Goal: Task Accomplishment & Management: Use online tool/utility

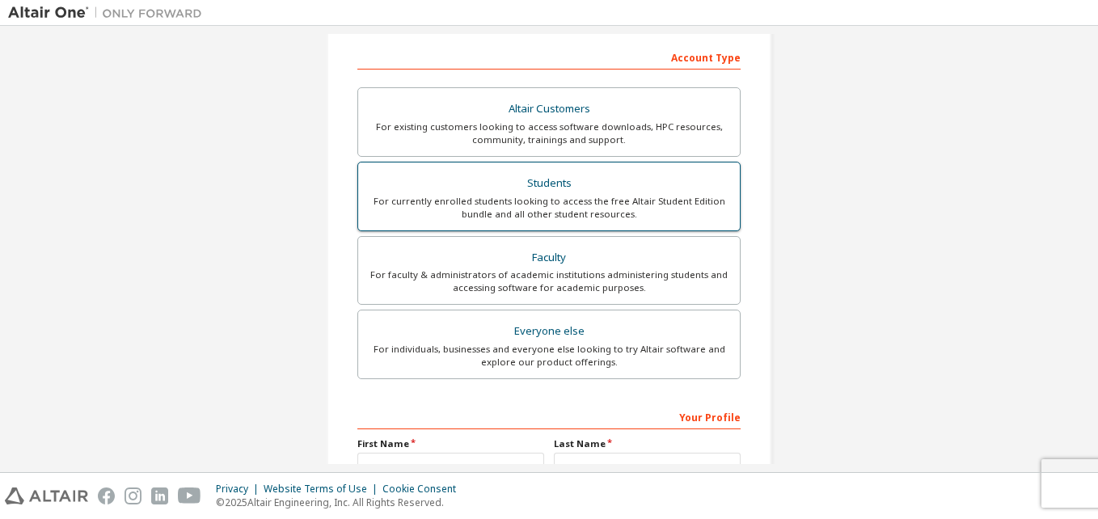
scroll to position [247, 0]
click at [586, 183] on div "Students" at bounding box center [549, 184] width 362 height 23
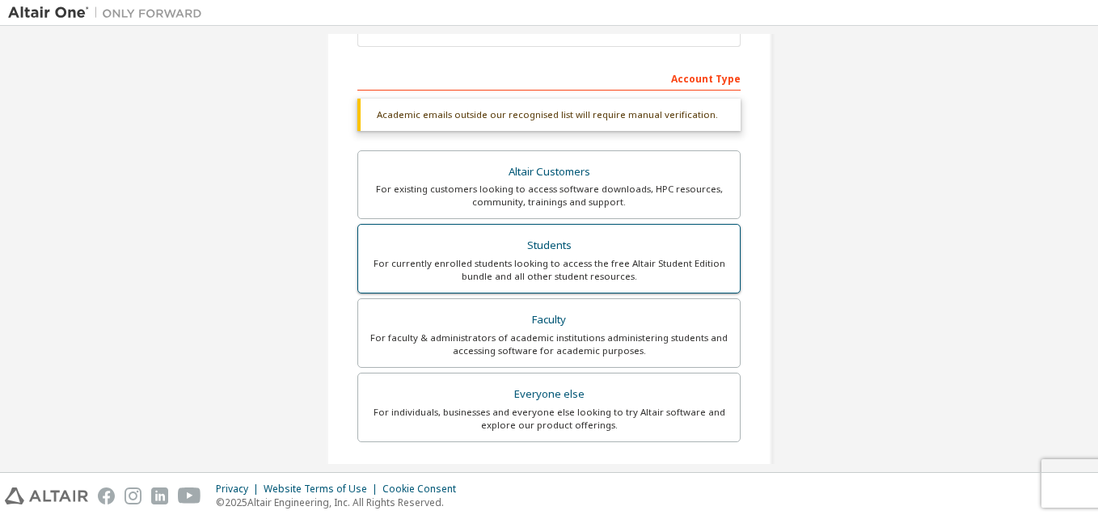
scroll to position [226, 0]
click at [586, 259] on div "For currently enrolled students looking to access the free Altair Student Editi…" at bounding box center [549, 271] width 362 height 26
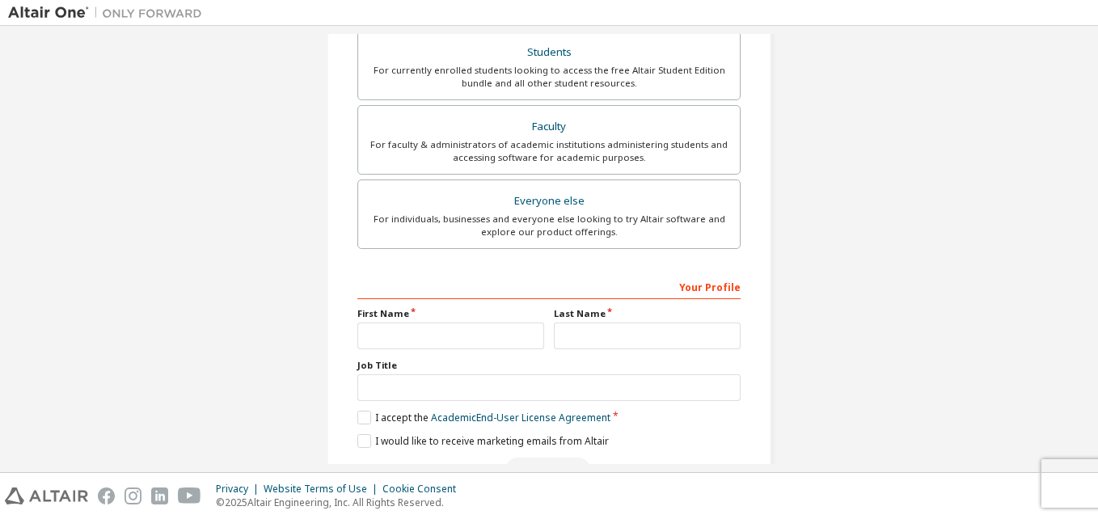
scroll to position [468, 0]
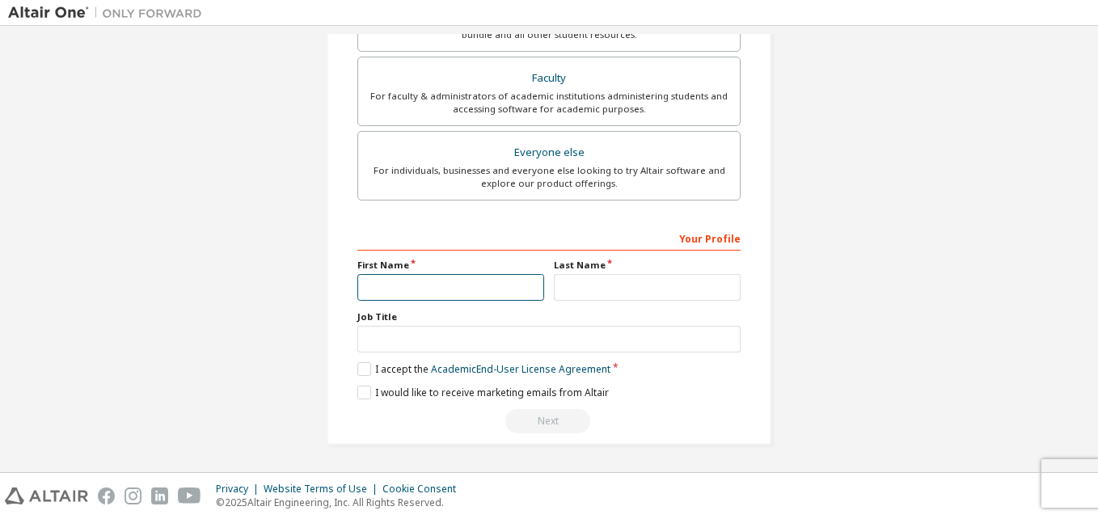
click at [420, 298] on input "text" at bounding box center [451, 287] width 187 height 27
type input "*****"
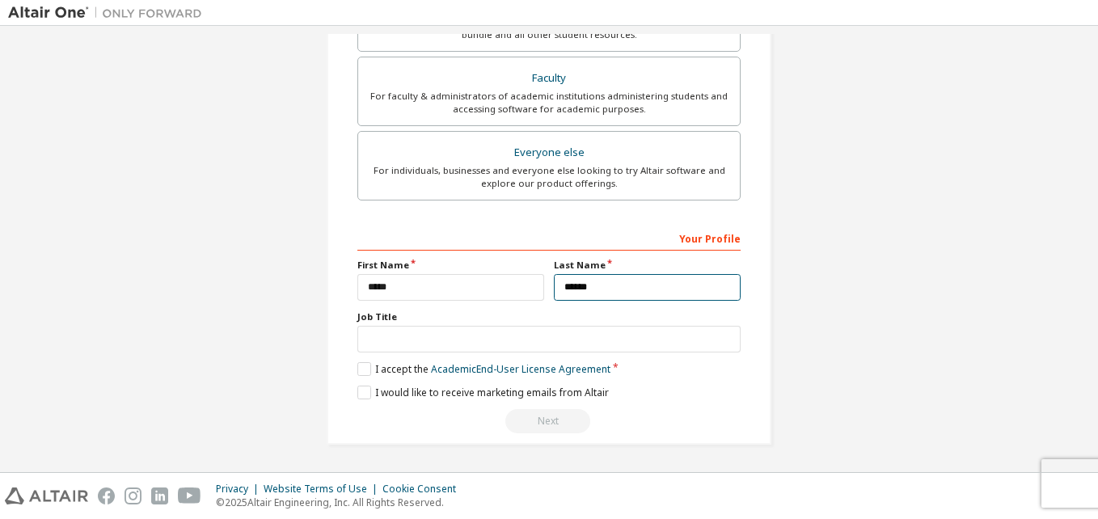
type input "******"
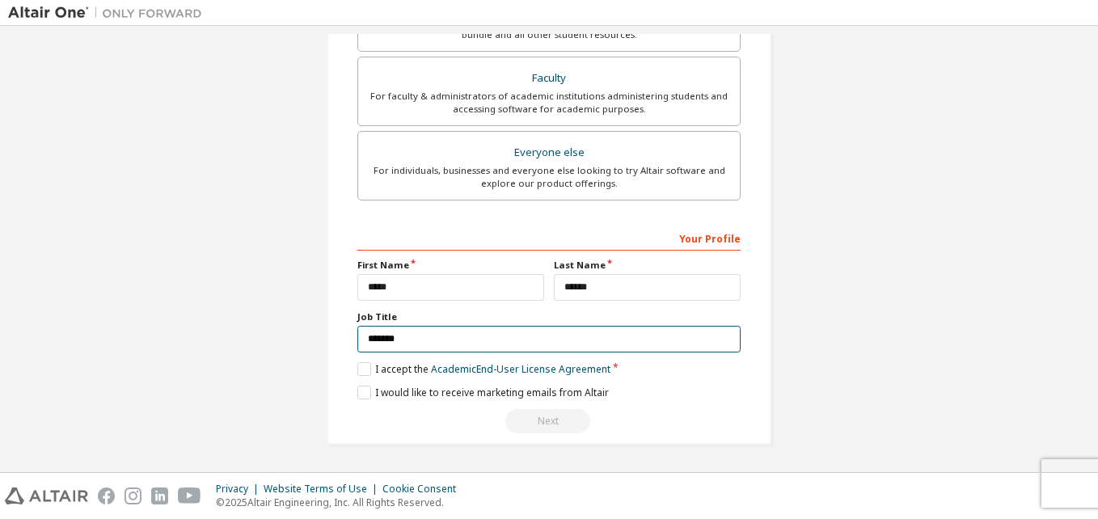
type input "*******"
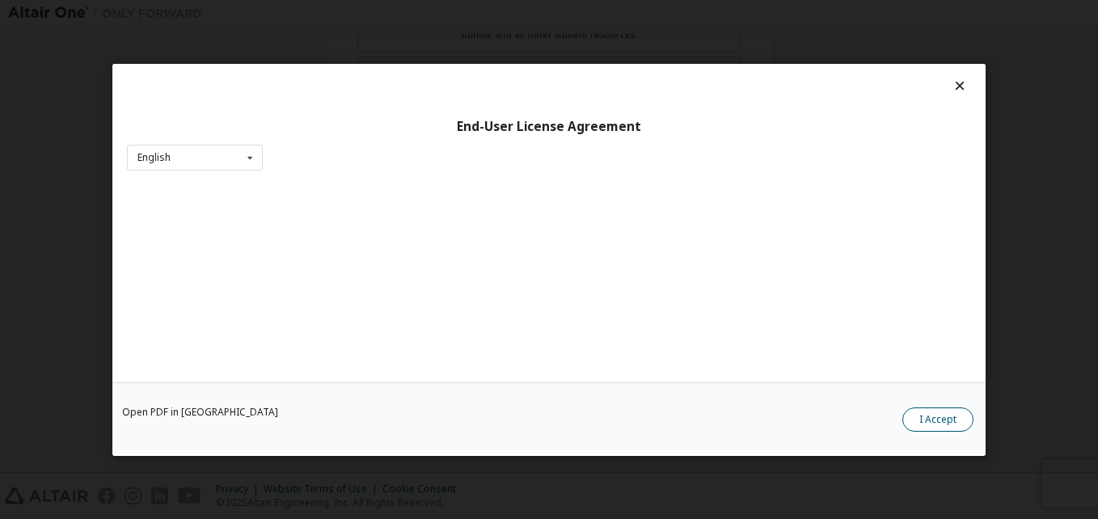
click at [945, 417] on button "I Accept" at bounding box center [938, 419] width 71 height 24
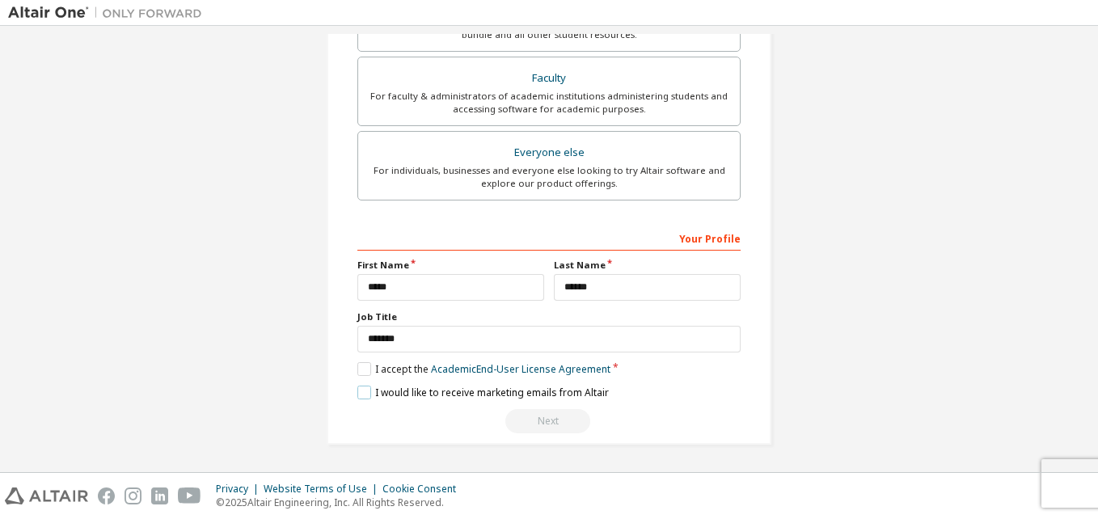
click at [362, 392] on label "I would like to receive marketing emails from Altair" at bounding box center [484, 393] width 252 height 14
click at [552, 423] on div "Next" at bounding box center [549, 421] width 383 height 24
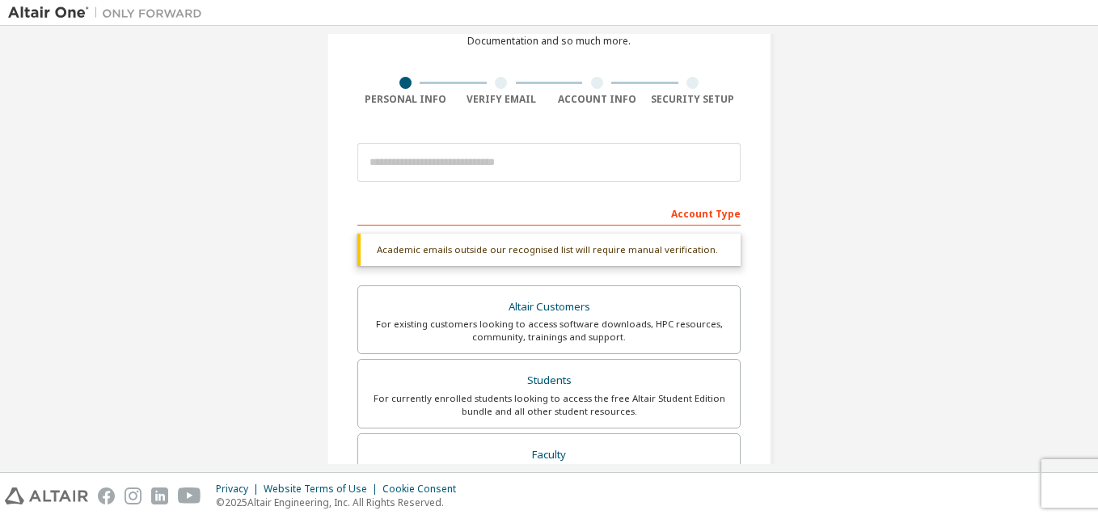
scroll to position [90, 0]
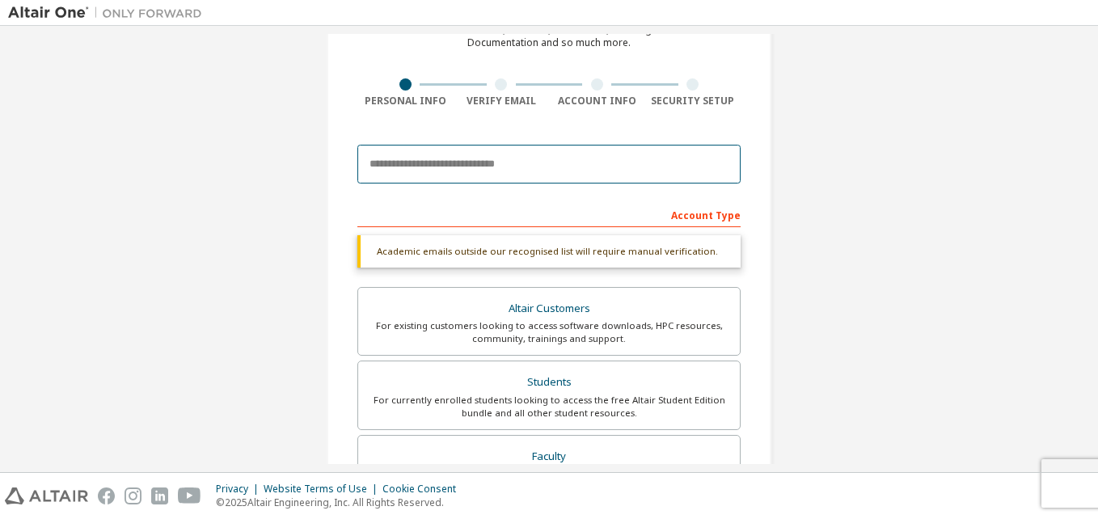
click at [504, 159] on input "email" at bounding box center [549, 164] width 383 height 39
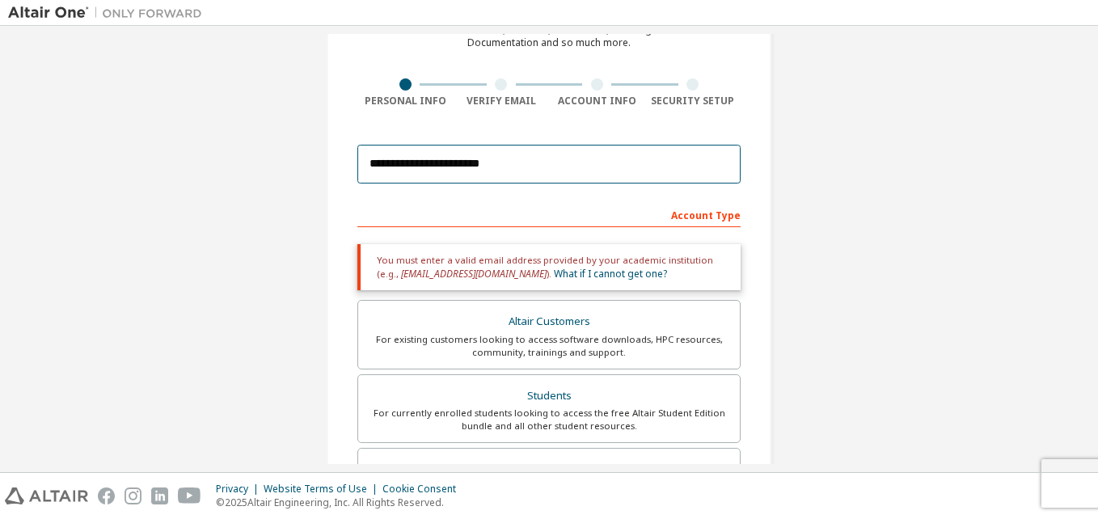
click at [614, 181] on input "**********" at bounding box center [549, 164] width 383 height 39
click at [565, 168] on input "**********" at bounding box center [549, 164] width 383 height 39
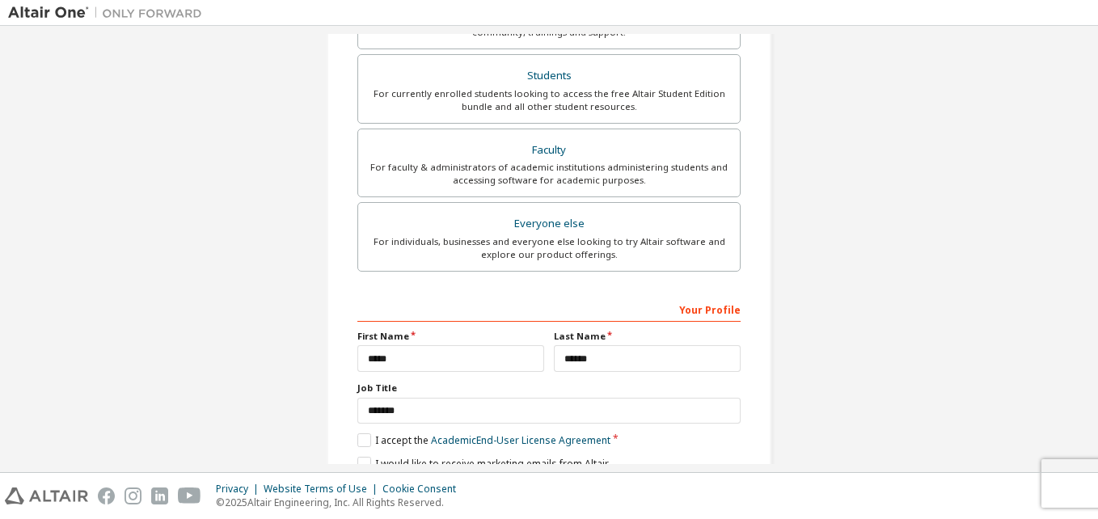
scroll to position [426, 0]
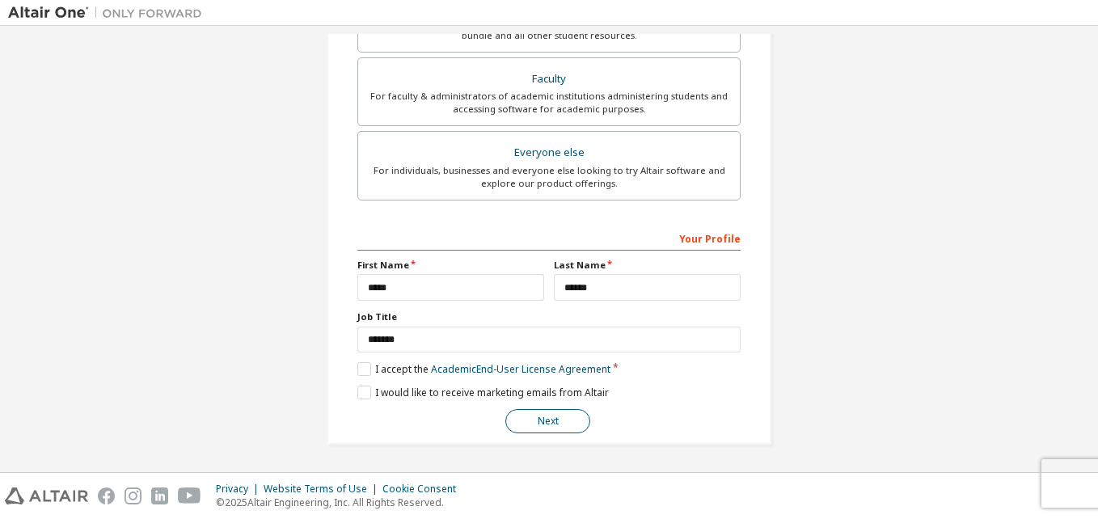
type input "**********"
click at [552, 426] on button "Next" at bounding box center [548, 421] width 85 height 24
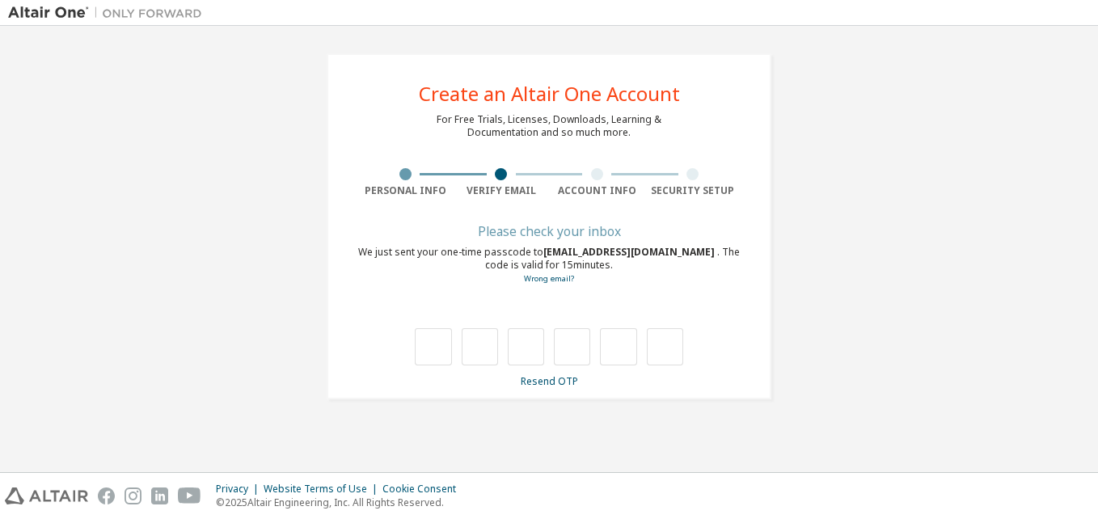
type input "*"
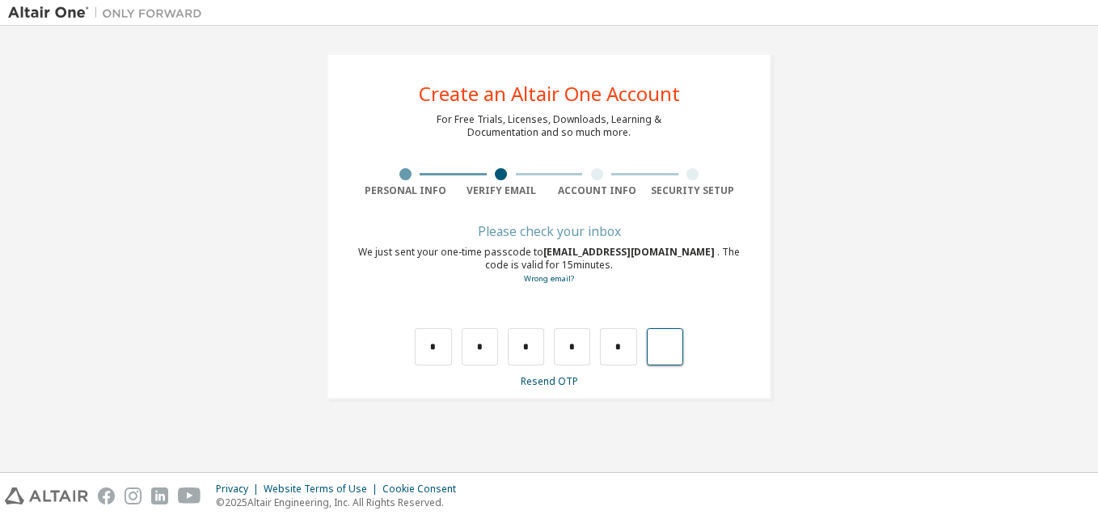
type input "*"
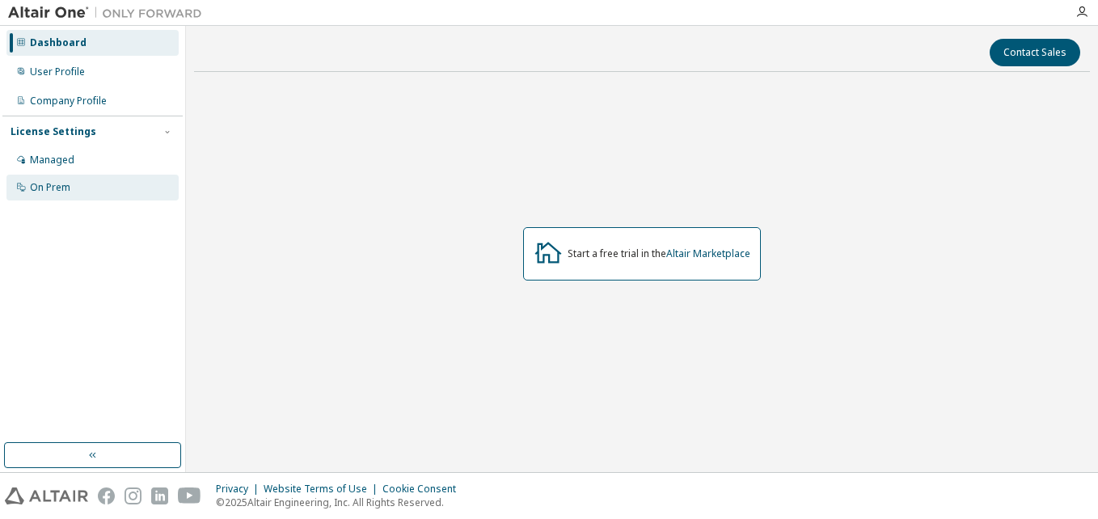
click at [77, 190] on div "On Prem" at bounding box center [92, 188] width 172 height 26
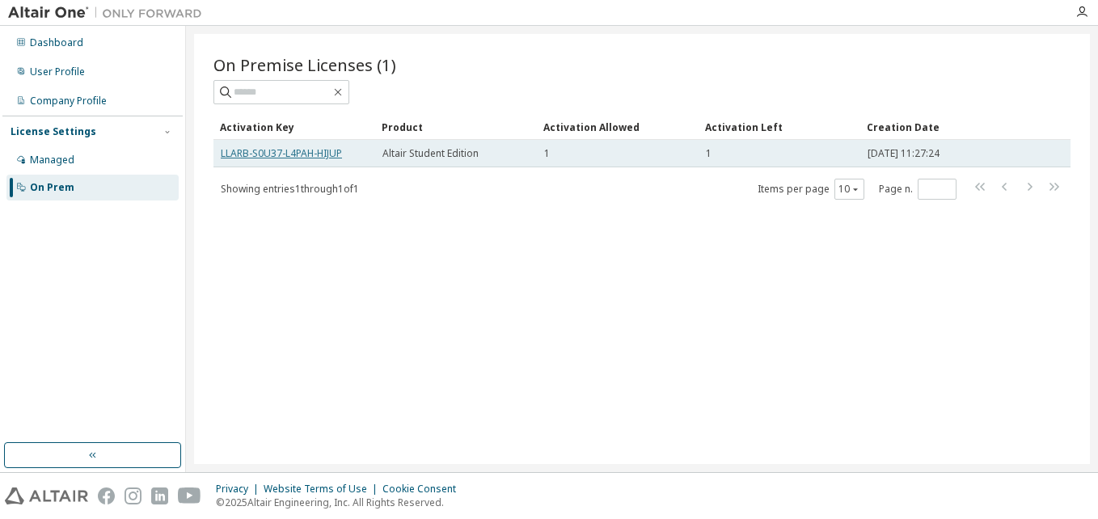
click at [327, 152] on link "LLARB-S0U37-L4PAH-HIJUP" at bounding box center [281, 153] width 121 height 14
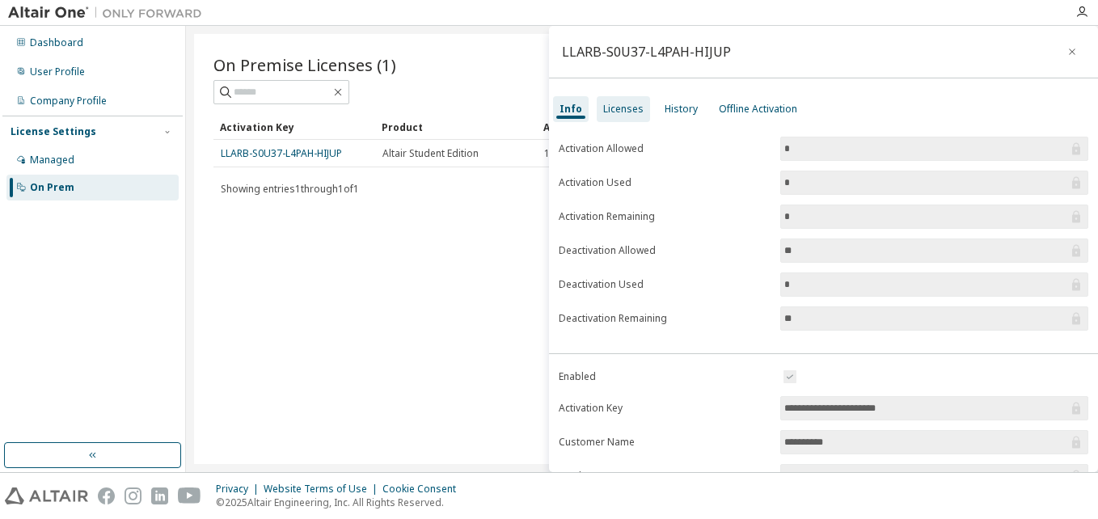
click at [629, 108] on div "Licenses" at bounding box center [623, 109] width 40 height 13
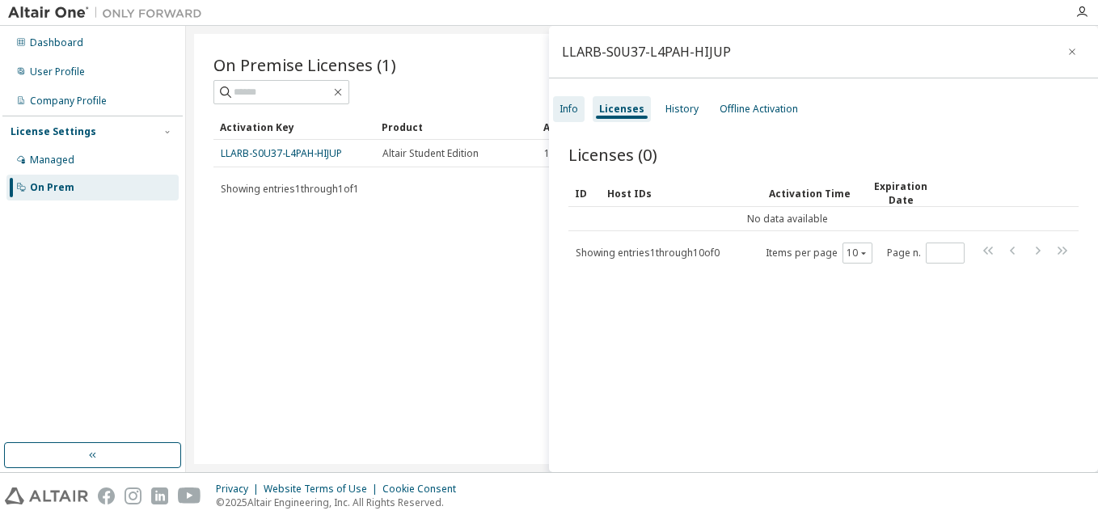
click at [576, 108] on div "Info" at bounding box center [569, 109] width 19 height 13
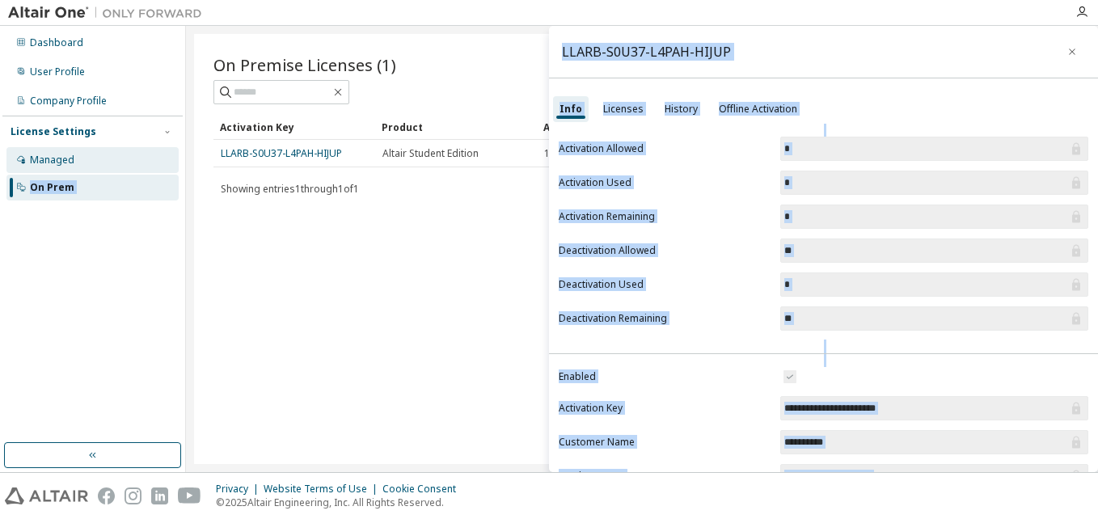
drag, startPoint x: 459, startPoint y: 260, endPoint x: 79, endPoint y: 163, distance: 392.2
click at [79, 163] on div "**********" at bounding box center [549, 249] width 1098 height 447
click at [79, 163] on div "Managed" at bounding box center [92, 160] width 172 height 26
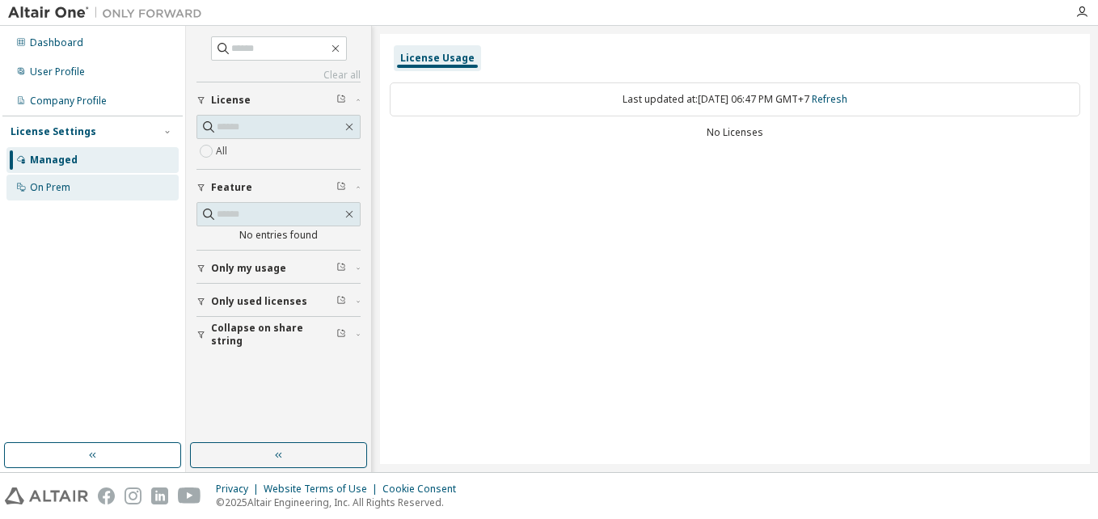
click at [72, 193] on div "On Prem" at bounding box center [92, 188] width 172 height 26
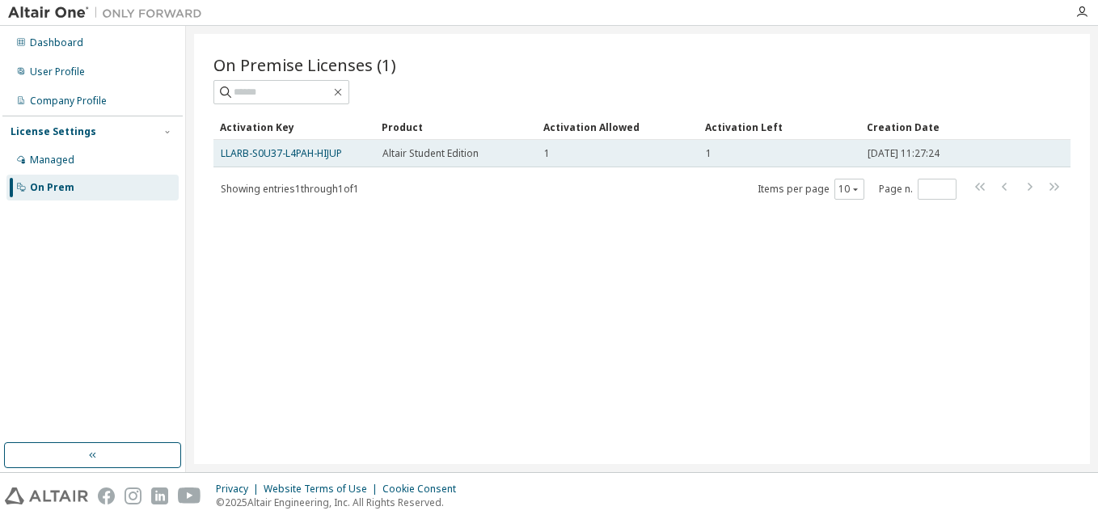
click at [435, 147] on span "Altair Student Edition" at bounding box center [431, 153] width 96 height 13
click at [331, 158] on link "LLARB-S0U37-L4PAH-HIJUP" at bounding box center [281, 153] width 121 height 14
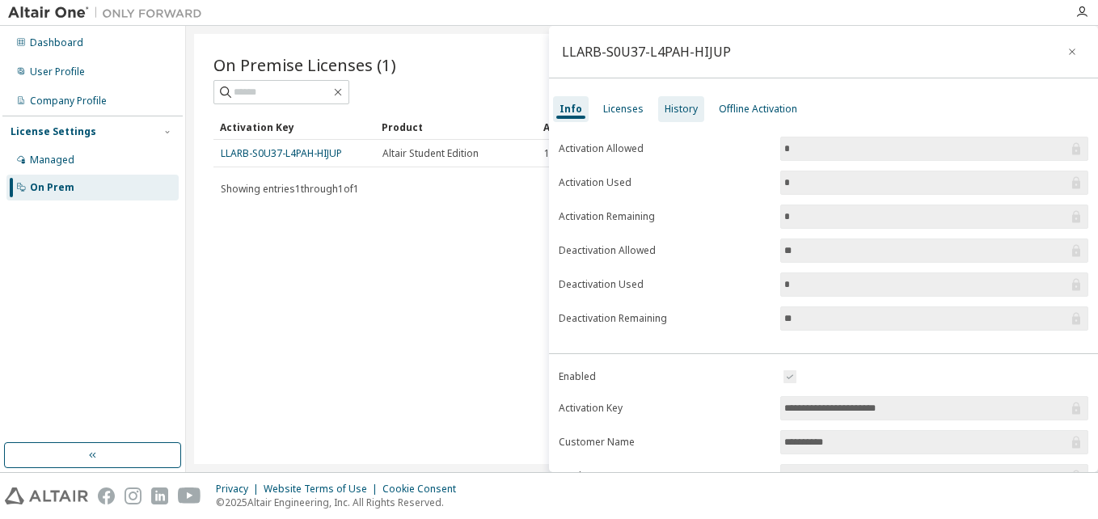
click at [679, 112] on div "History" at bounding box center [681, 109] width 33 height 13
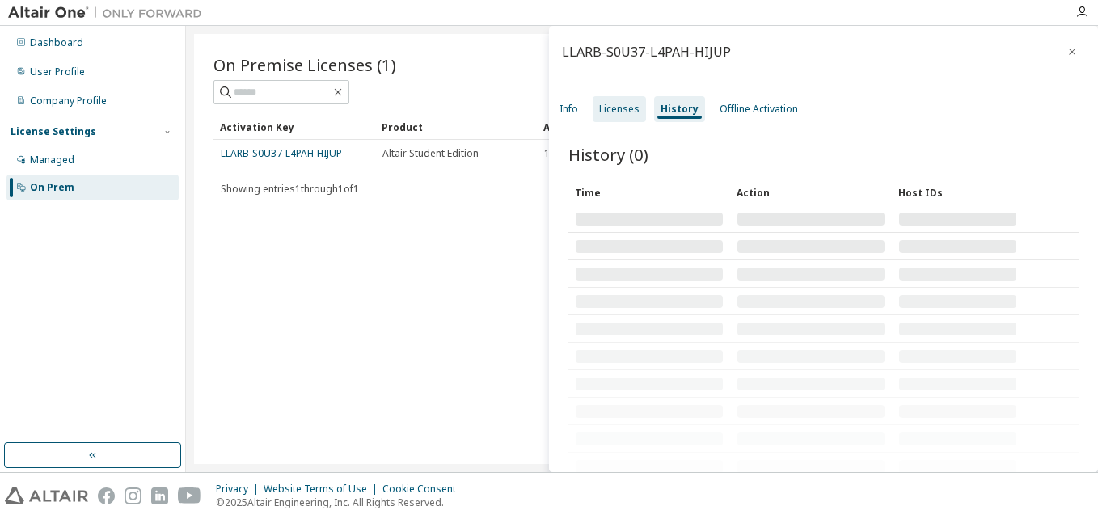
click at [628, 105] on div "Licenses" at bounding box center [619, 109] width 40 height 13
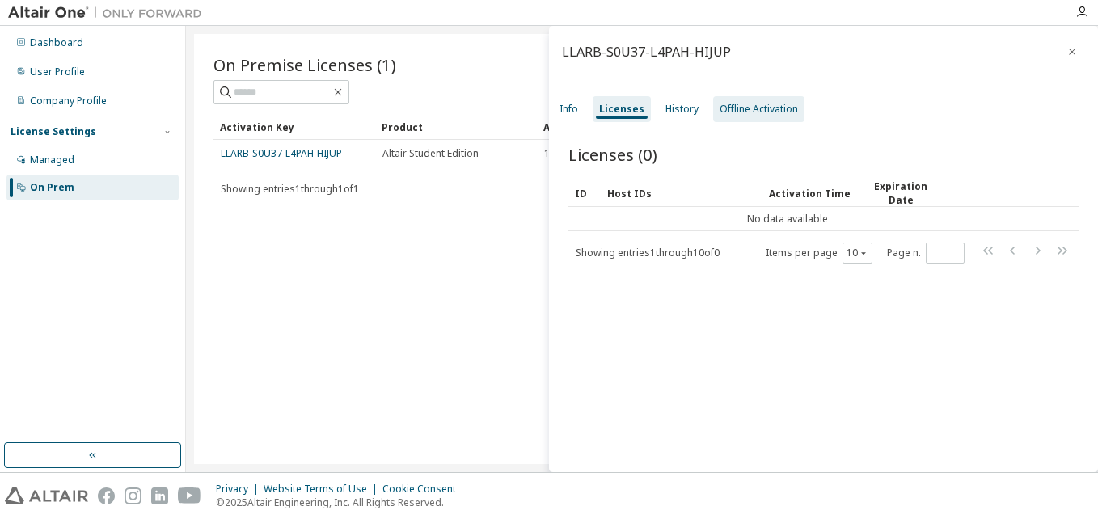
click at [722, 117] on div "Offline Activation" at bounding box center [758, 109] width 91 height 26
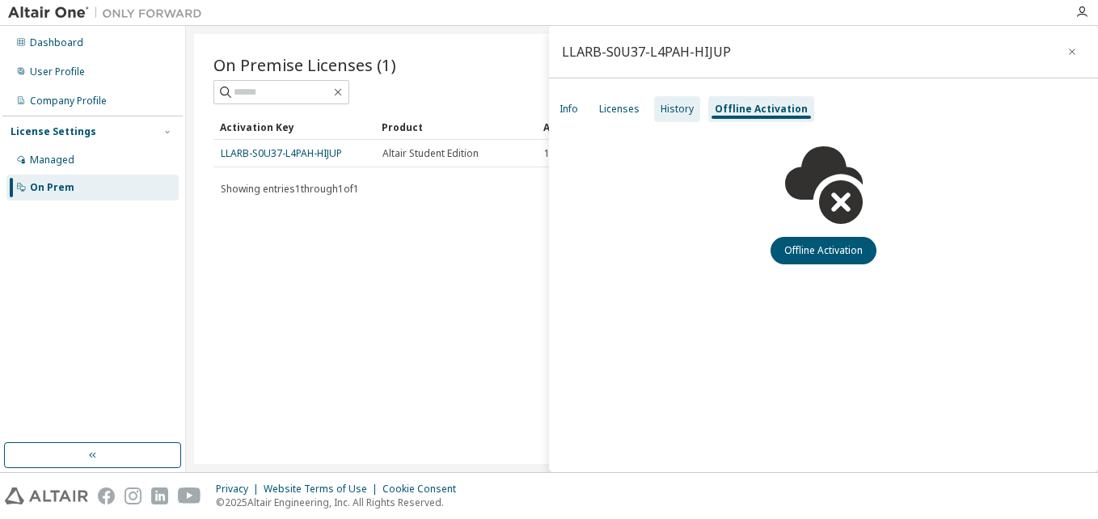
click at [672, 109] on div "History" at bounding box center [677, 109] width 33 height 13
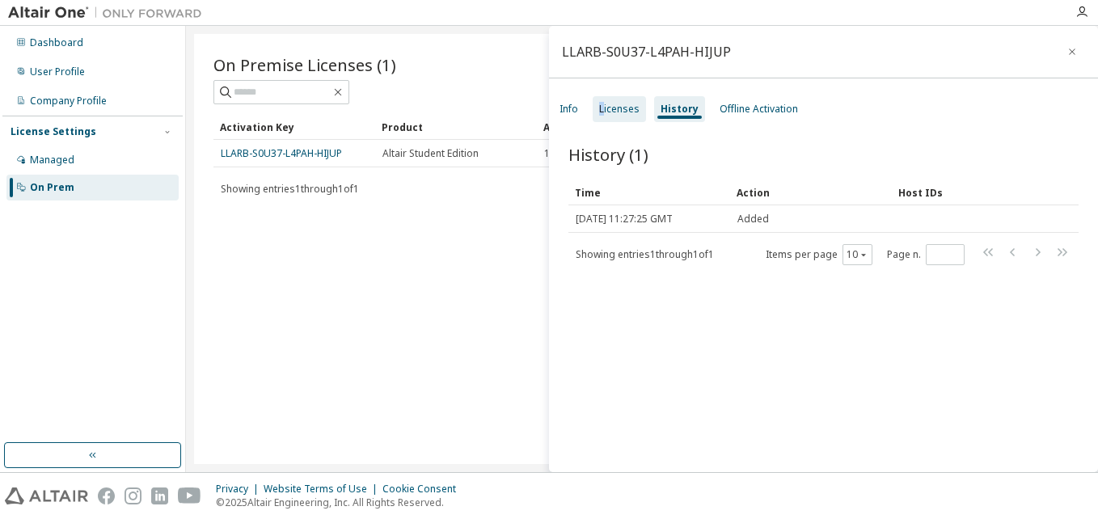
click at [603, 111] on div "Licenses" at bounding box center [619, 109] width 40 height 13
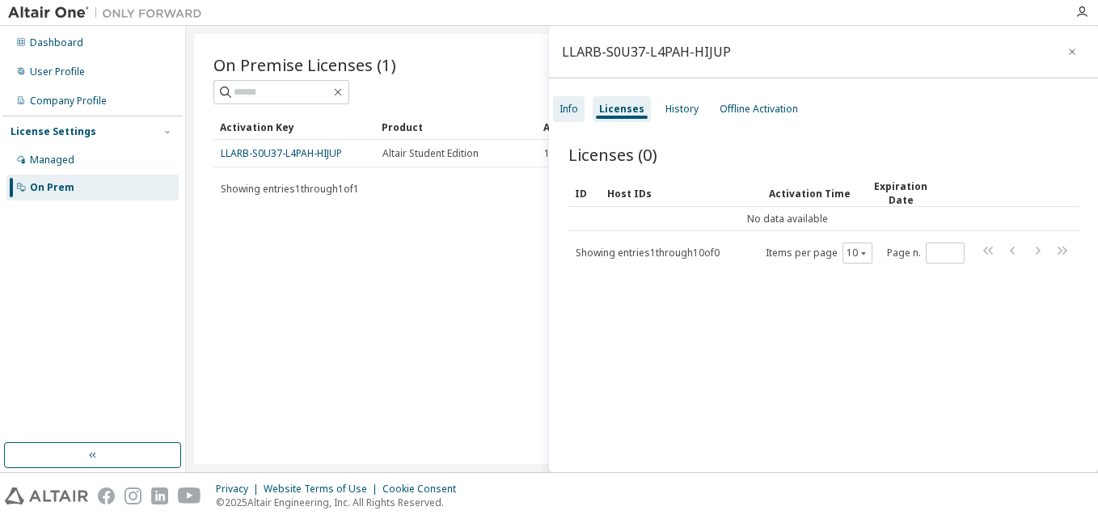
drag, startPoint x: 603, startPoint y: 111, endPoint x: 561, endPoint y: 106, distance: 42.3
click at [561, 106] on div "Info" at bounding box center [569, 109] width 19 height 13
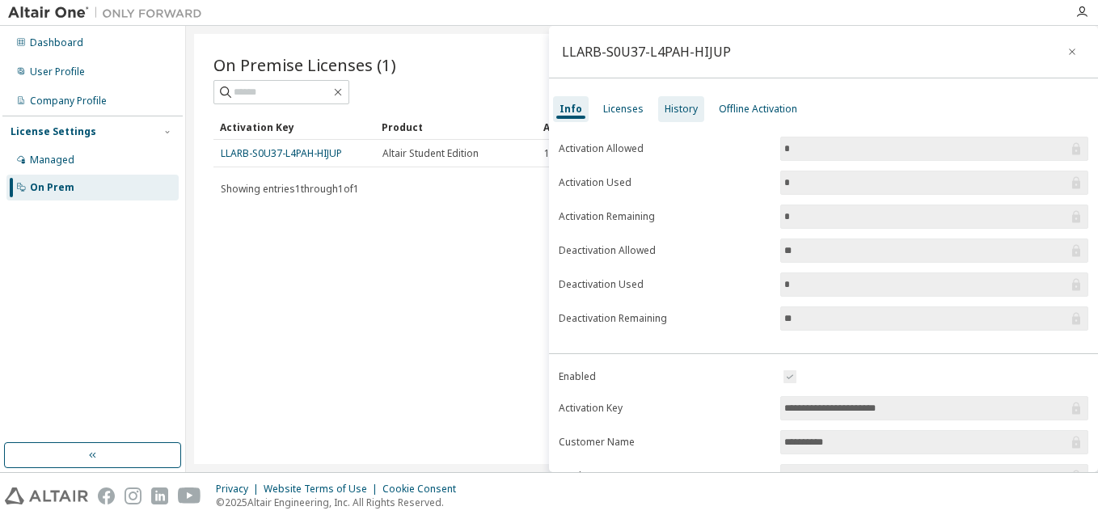
click at [684, 110] on div "History" at bounding box center [681, 109] width 33 height 13
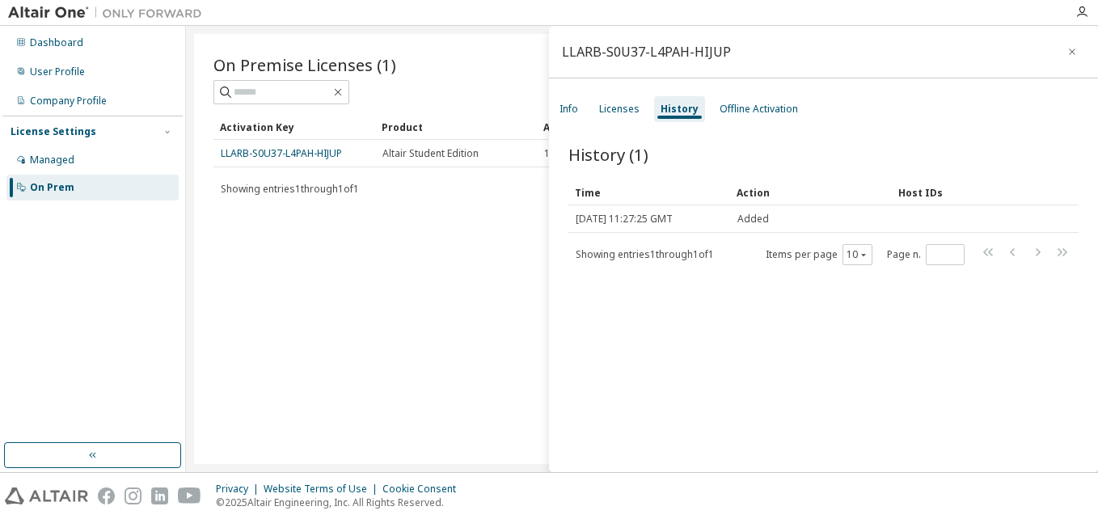
click at [738, 125] on div "History (1) Clear Load Save Save As Field Operator Value Select filter Select o…" at bounding box center [823, 311] width 549 height 374
click at [723, 109] on div "Offline Activation" at bounding box center [759, 109] width 78 height 13
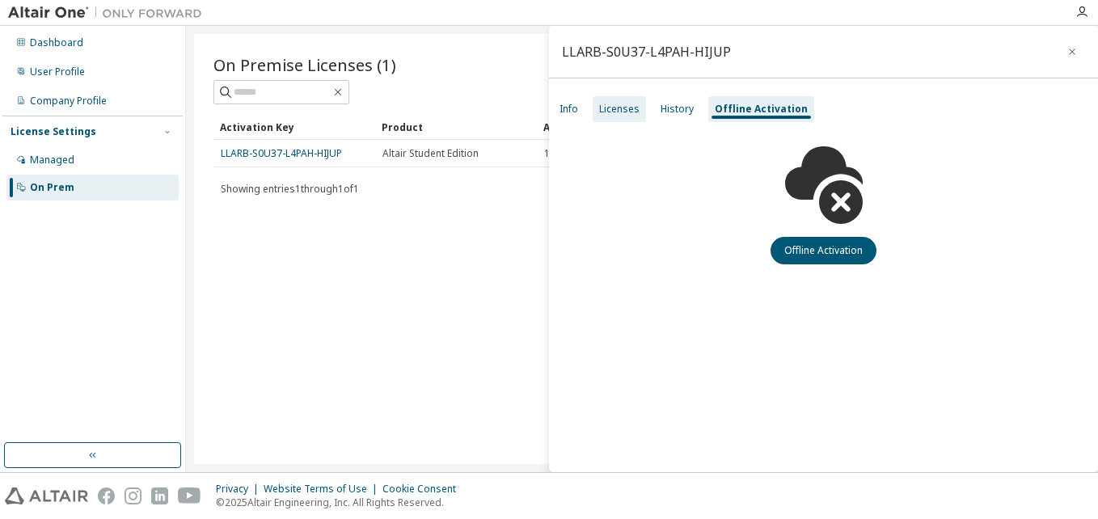
drag, startPoint x: 723, startPoint y: 109, endPoint x: 628, endPoint y: 102, distance: 95.7
click at [627, 99] on div "Licenses" at bounding box center [619, 109] width 53 height 26
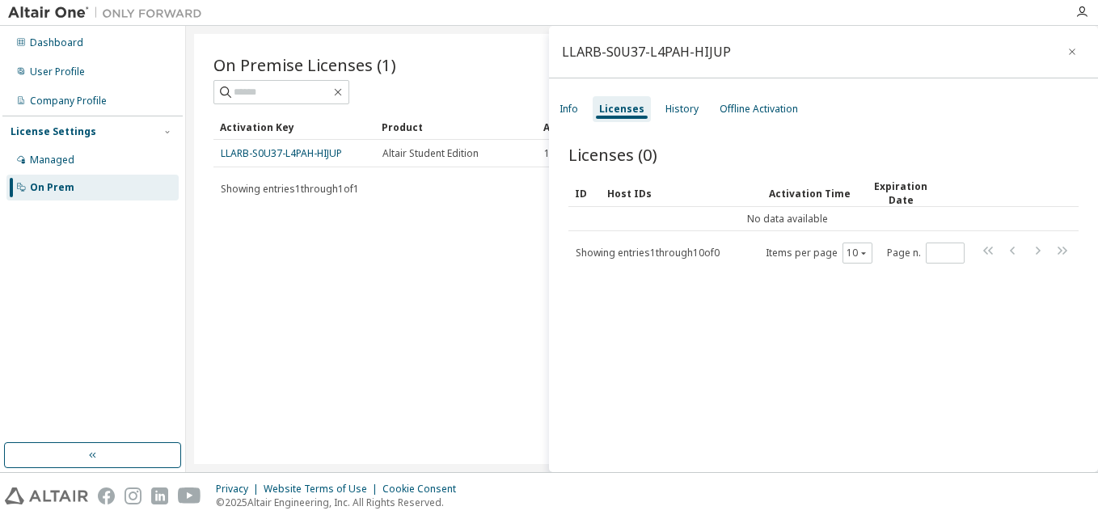
click at [632, 107] on div "Licenses" at bounding box center [621, 109] width 45 height 13
click at [739, 117] on div "Offline Activation" at bounding box center [758, 109] width 91 height 26
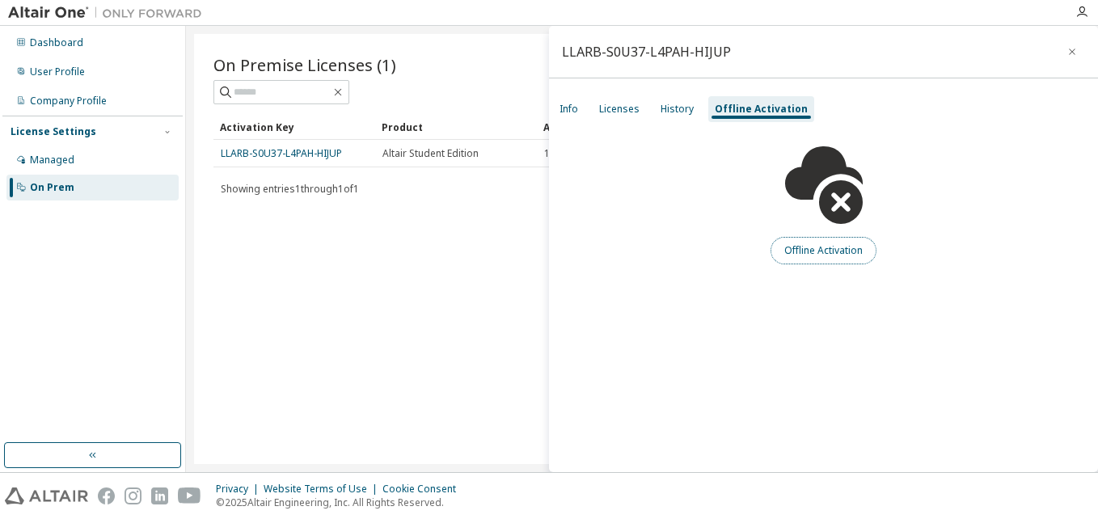
click at [819, 252] on button "Offline Activation" at bounding box center [824, 251] width 106 height 28
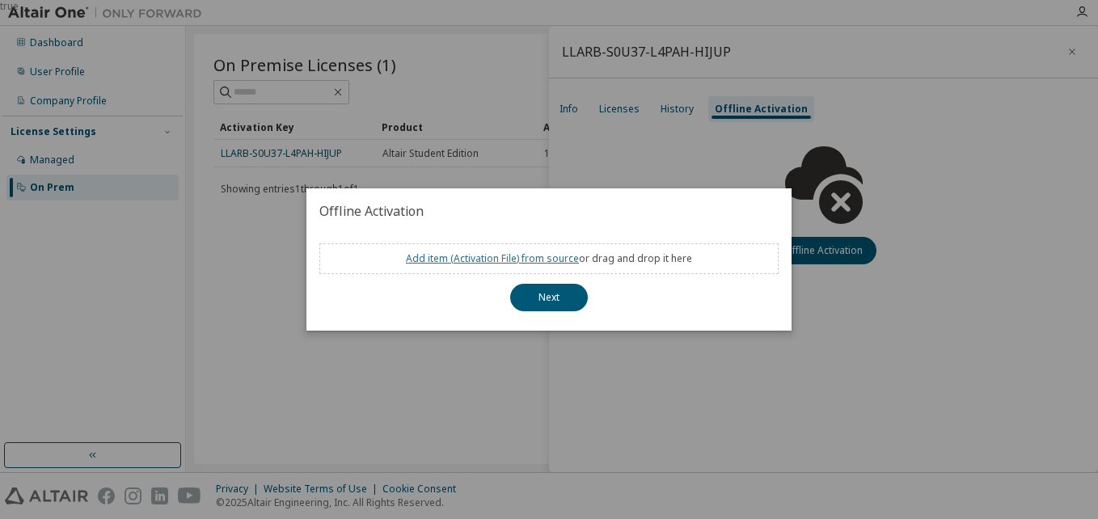
click at [545, 260] on link "Add item ( Activation File ) from source" at bounding box center [492, 259] width 173 height 14
click at [558, 305] on button "Next" at bounding box center [549, 298] width 78 height 28
click at [818, 119] on div "true" at bounding box center [549, 259] width 1098 height 519
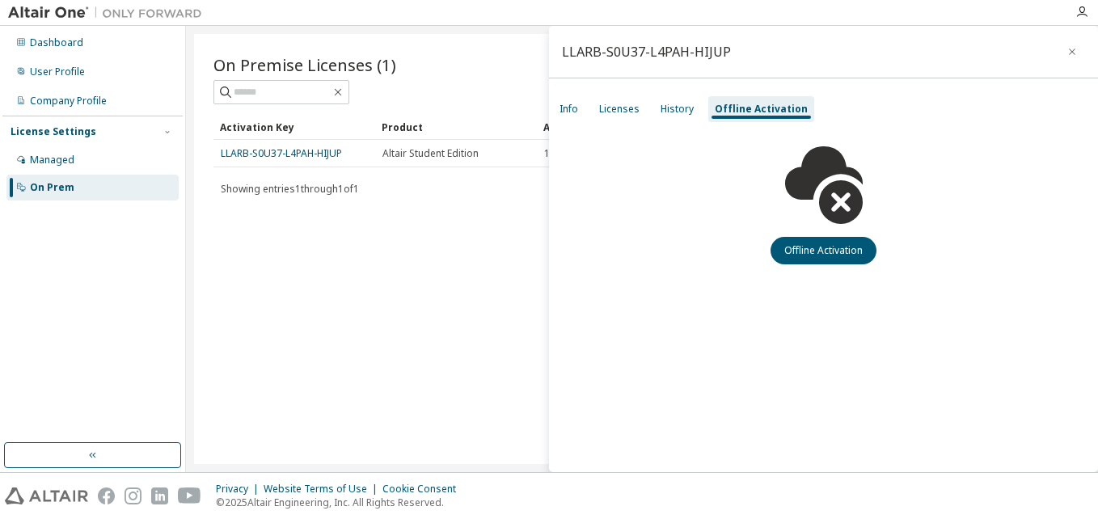
click at [503, 133] on div "Product" at bounding box center [456, 127] width 149 height 26
click at [1069, 53] on icon "button" at bounding box center [1072, 51] width 11 height 13
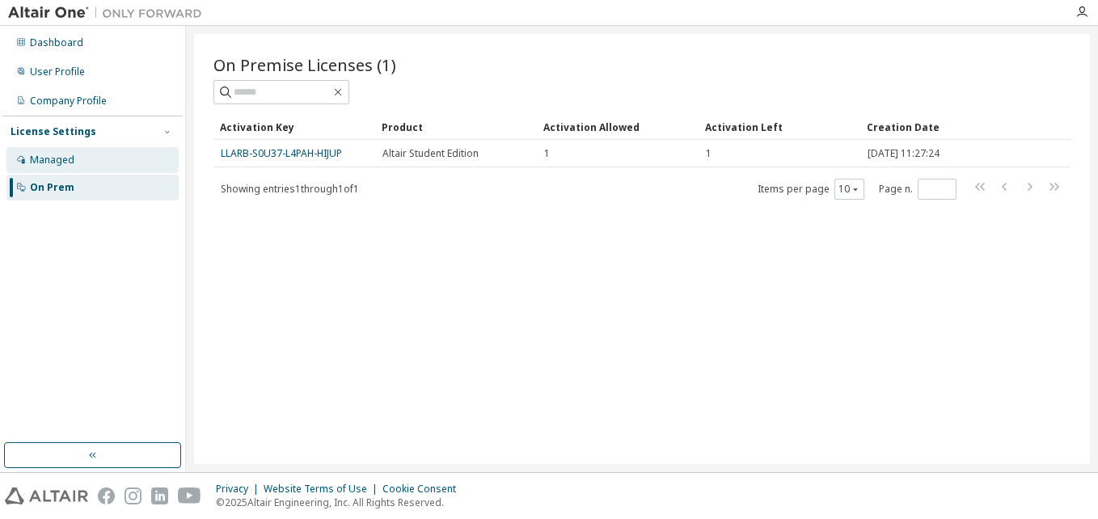
click at [81, 164] on div "Managed" at bounding box center [92, 160] width 172 height 26
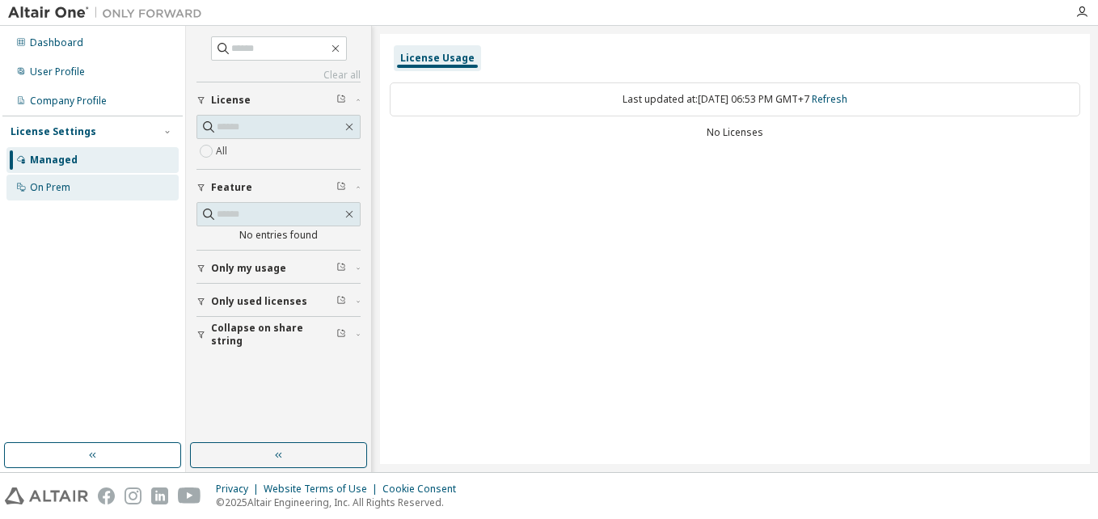
click at [66, 181] on div "On Prem" at bounding box center [50, 187] width 40 height 13
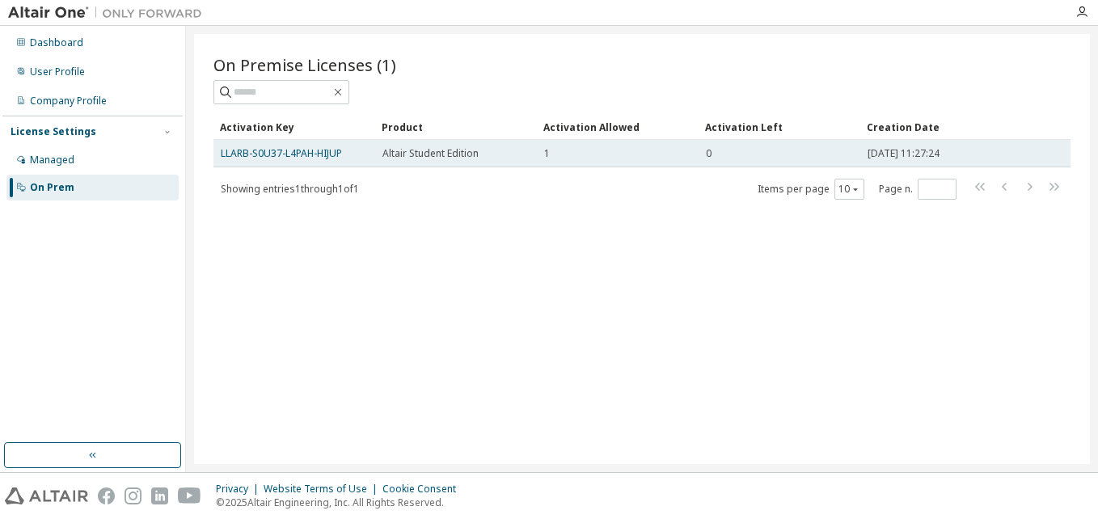
click at [345, 155] on div "LLARB-S0U37-L4PAH-HIJUP" at bounding box center [294, 153] width 147 height 13
click at [337, 155] on link "LLARB-S0U37-L4PAH-HIJUP" at bounding box center [281, 153] width 121 height 14
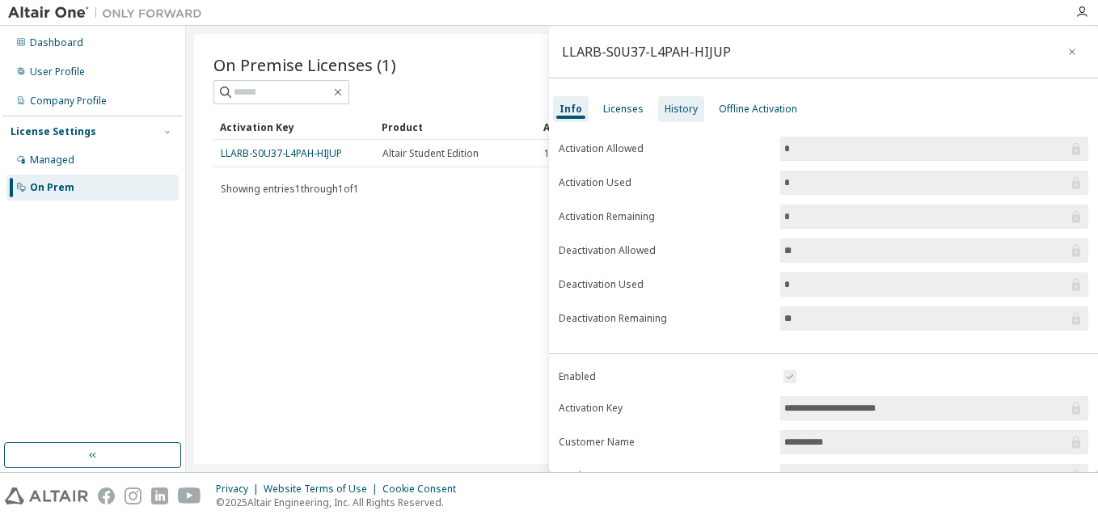
click at [675, 115] on div "History" at bounding box center [681, 109] width 33 height 13
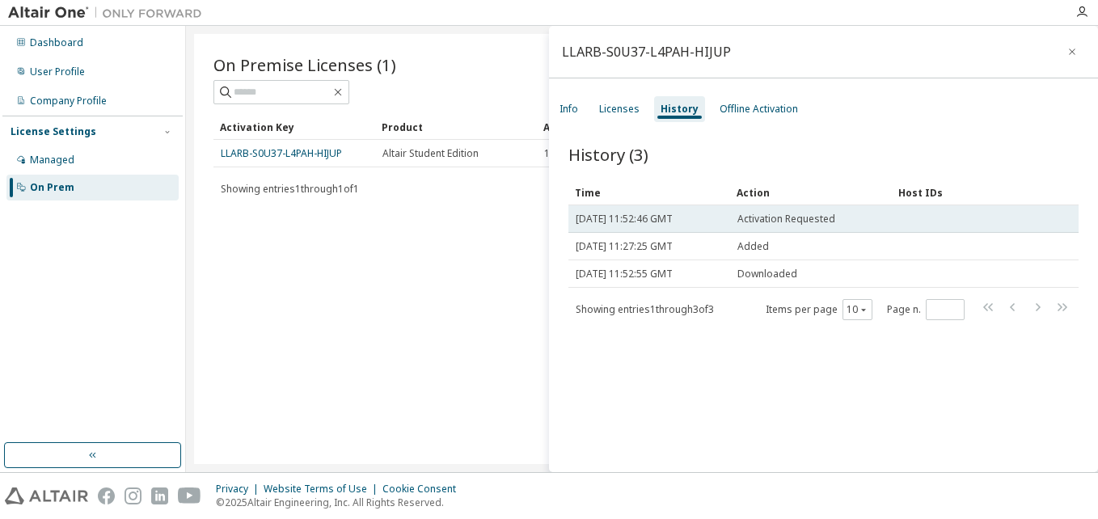
click at [843, 219] on div "Activation Requested" at bounding box center [811, 219] width 147 height 13
click at [789, 218] on span "Activation Requested" at bounding box center [787, 219] width 98 height 13
click at [673, 222] on span "[DATE] 11:52:46 GMT" at bounding box center [624, 219] width 97 height 13
click at [748, 227] on td "Activation Requested" at bounding box center [811, 219] width 162 height 28
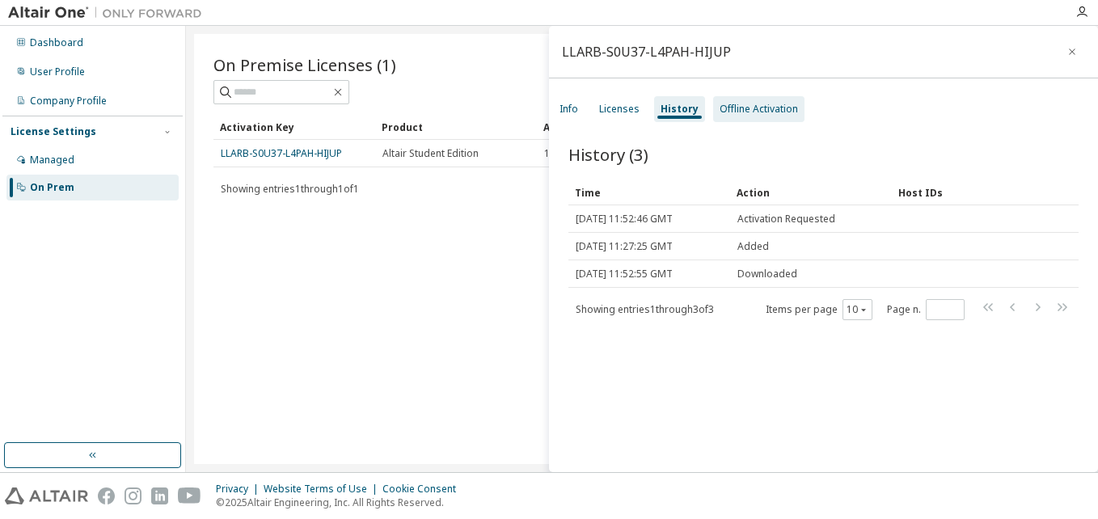
click at [727, 118] on div "Offline Activation" at bounding box center [758, 109] width 91 height 26
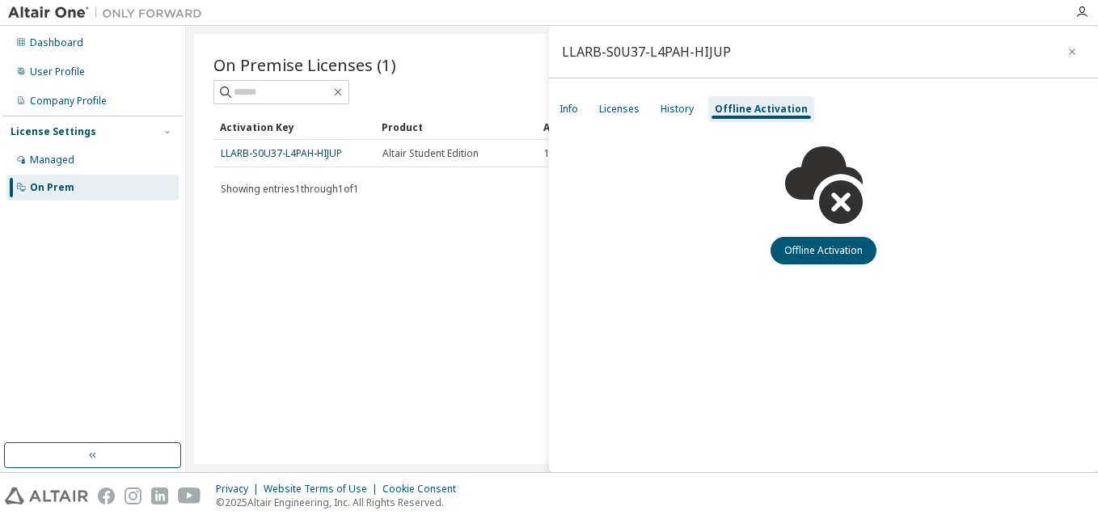
click at [701, 118] on div "Info Licenses History Offline Activation" at bounding box center [823, 109] width 549 height 29
click at [672, 118] on div "History" at bounding box center [677, 109] width 46 height 26
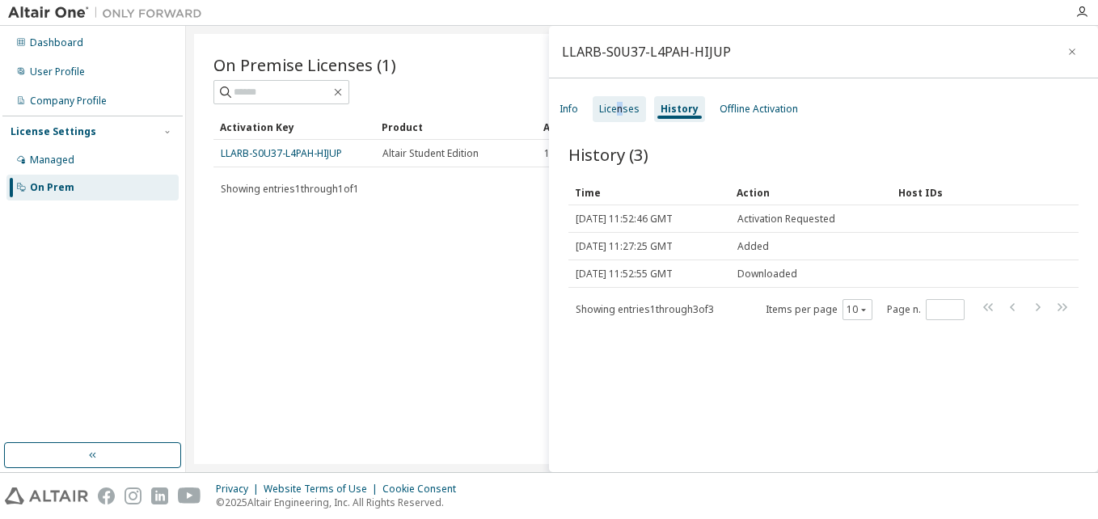
click at [620, 115] on div "Licenses" at bounding box center [619, 109] width 40 height 13
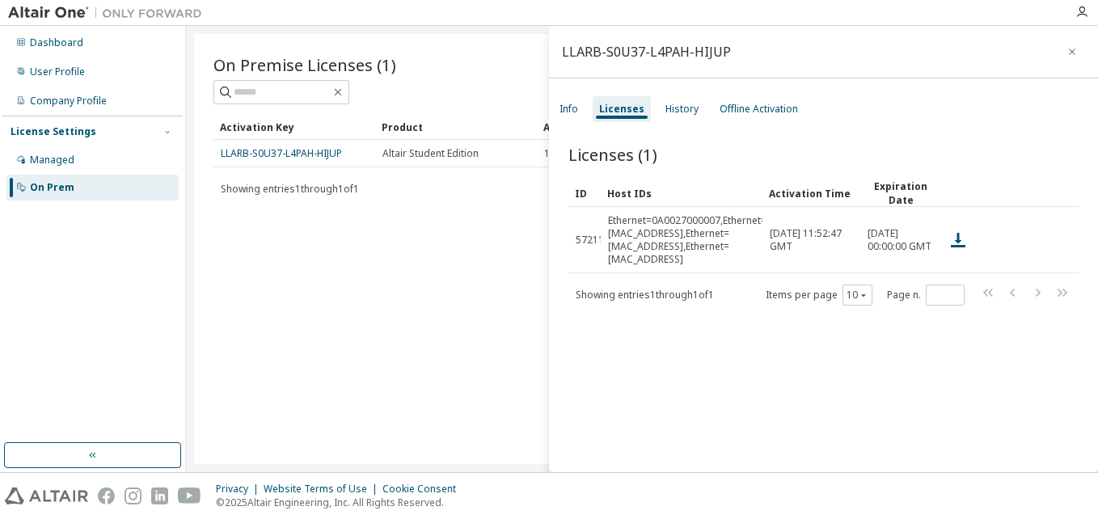
click at [842, 152] on div at bounding box center [952, 154] width 256 height 6
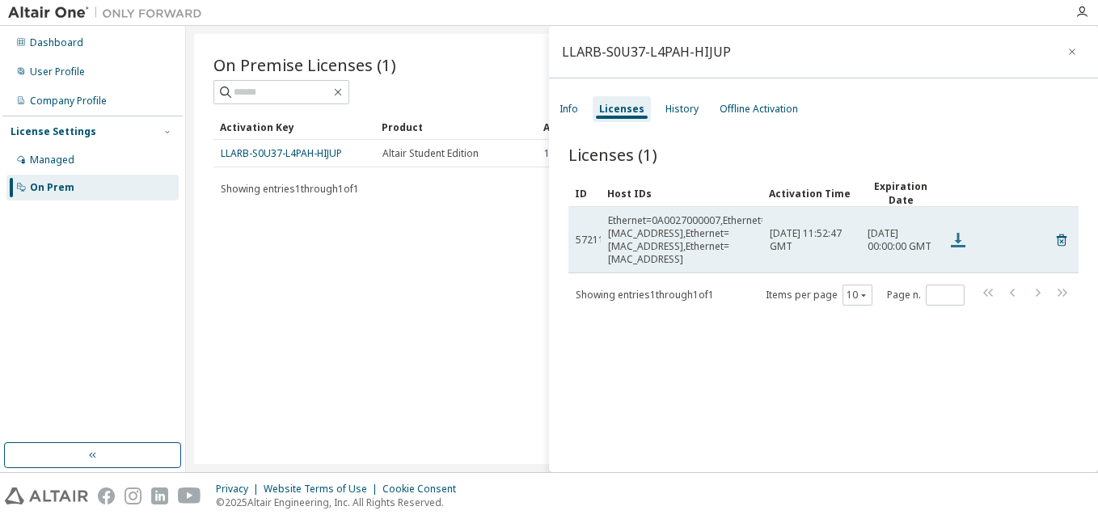
click at [957, 239] on icon at bounding box center [958, 240] width 19 height 19
